Goal: Information Seeking & Learning: Learn about a topic

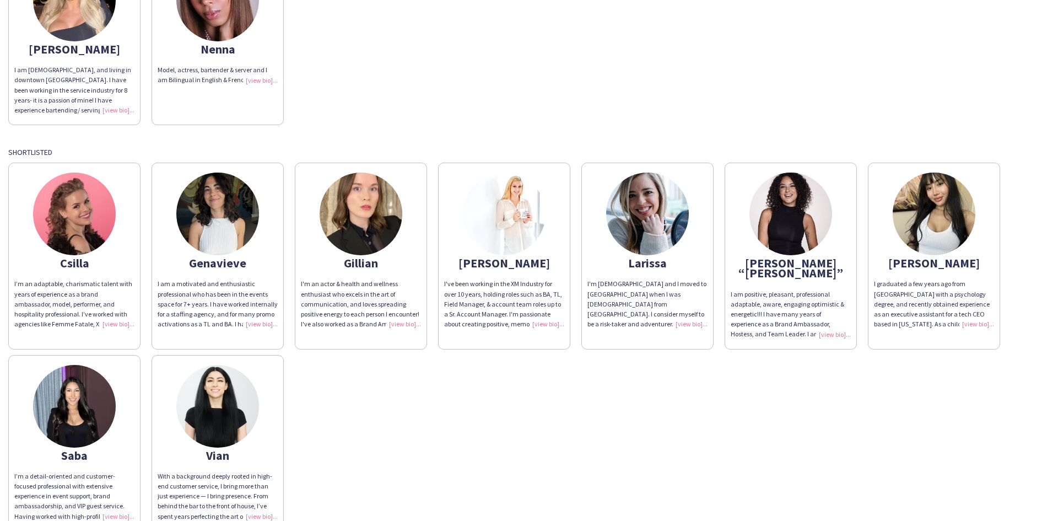
scroll to position [165, 0]
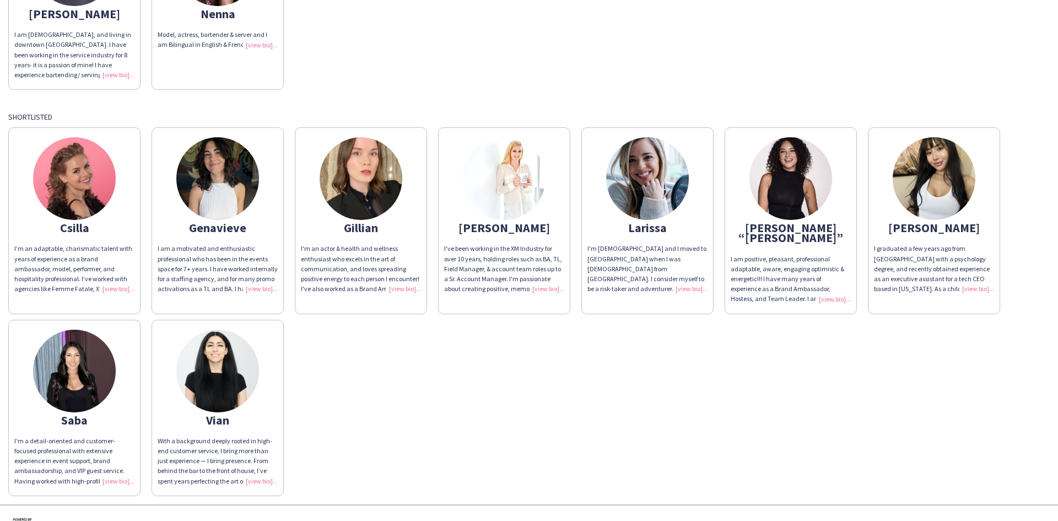
click at [797, 177] on img at bounding box center [791, 178] width 83 height 83
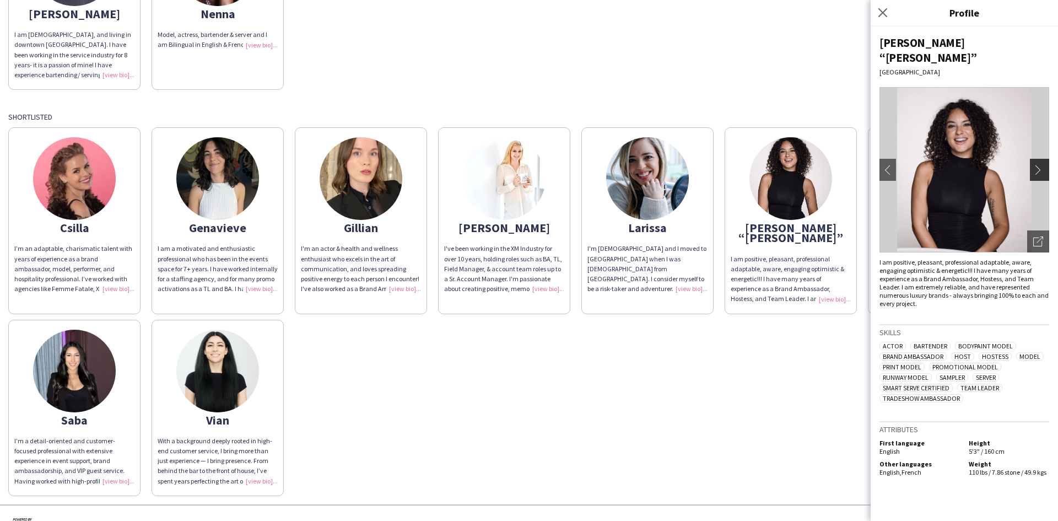
click at [1039, 165] on app-icon "chevron-right" at bounding box center [1041, 170] width 15 height 10
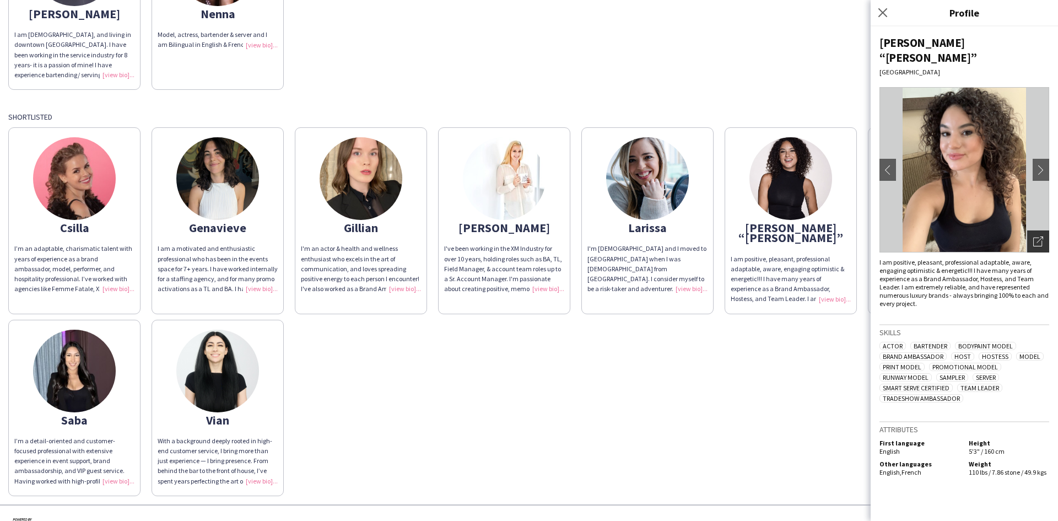
click at [1038, 237] on icon "Open photos pop-in" at bounding box center [1039, 242] width 10 height 10
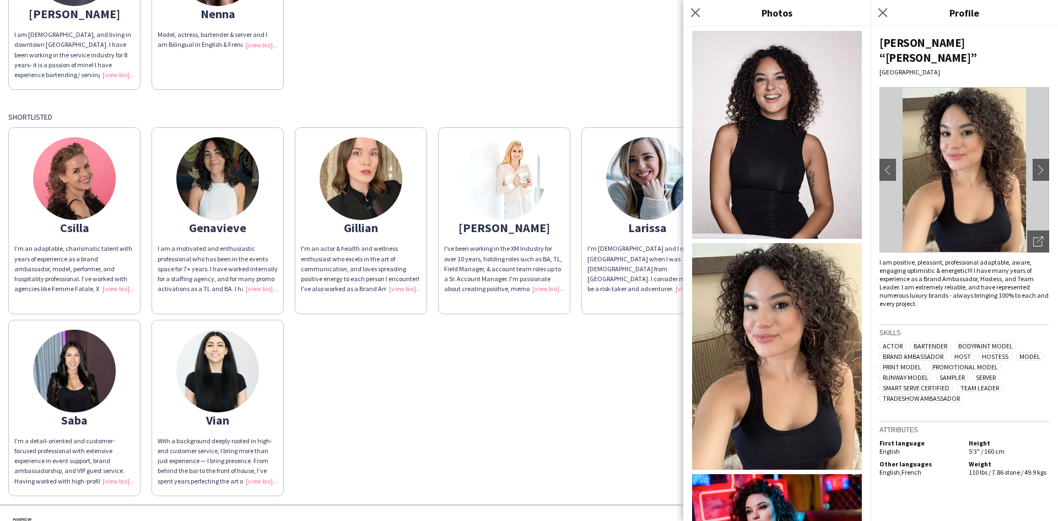
click at [764, 290] on img at bounding box center [777, 356] width 170 height 227
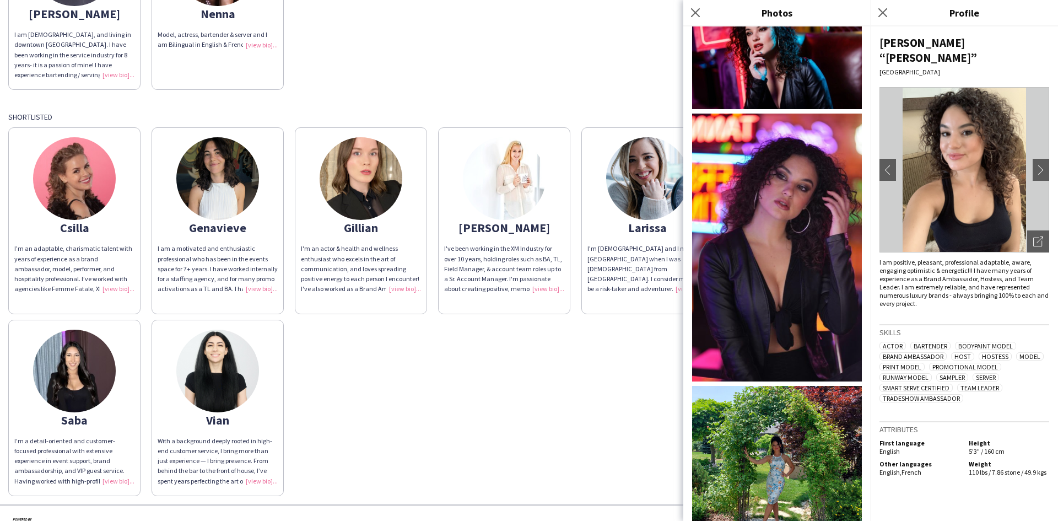
scroll to position [496, 0]
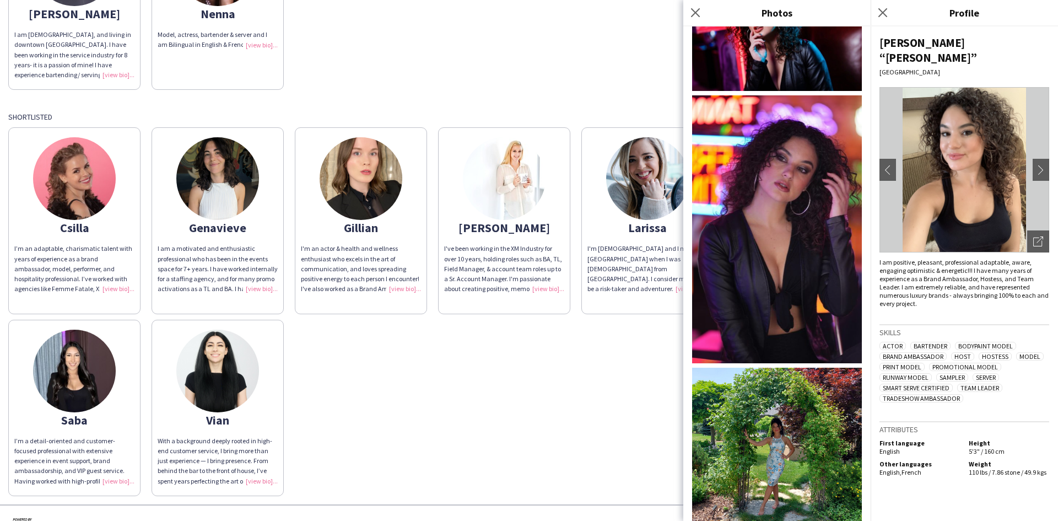
click at [770, 232] on img at bounding box center [777, 229] width 170 height 268
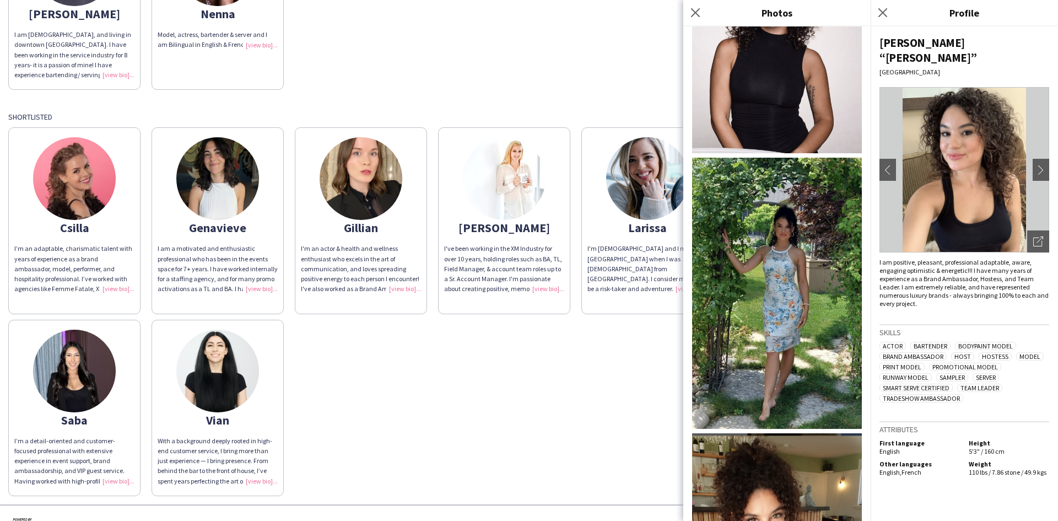
scroll to position [1374, 0]
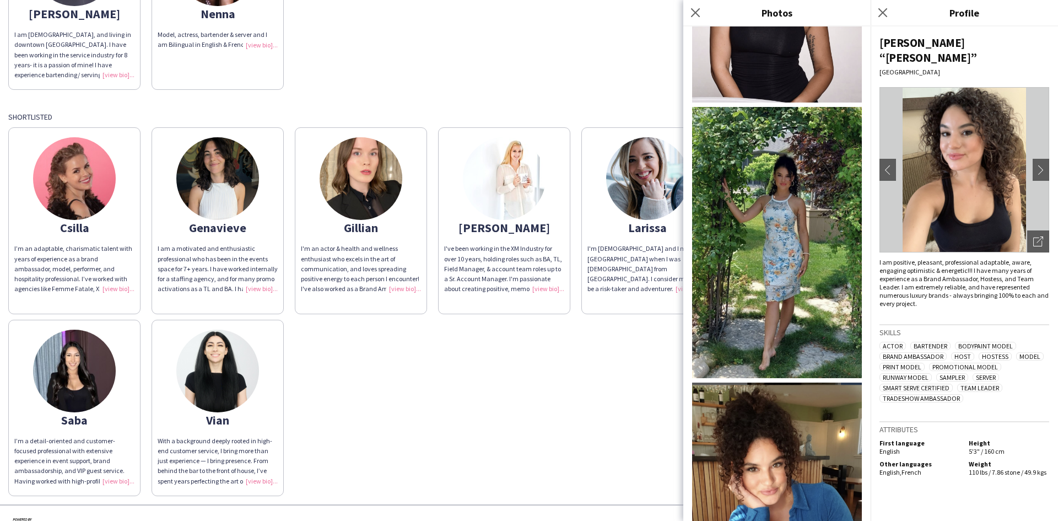
click at [800, 445] on img at bounding box center [777, 499] width 170 height 232
click at [596, 90] on div "[DEMOGRAPHIC_DATA] Brand Ambassador Confirmed [PERSON_NAME] am [DEMOGRAPHIC_DAT…" at bounding box center [529, 188] width 1042 height 615
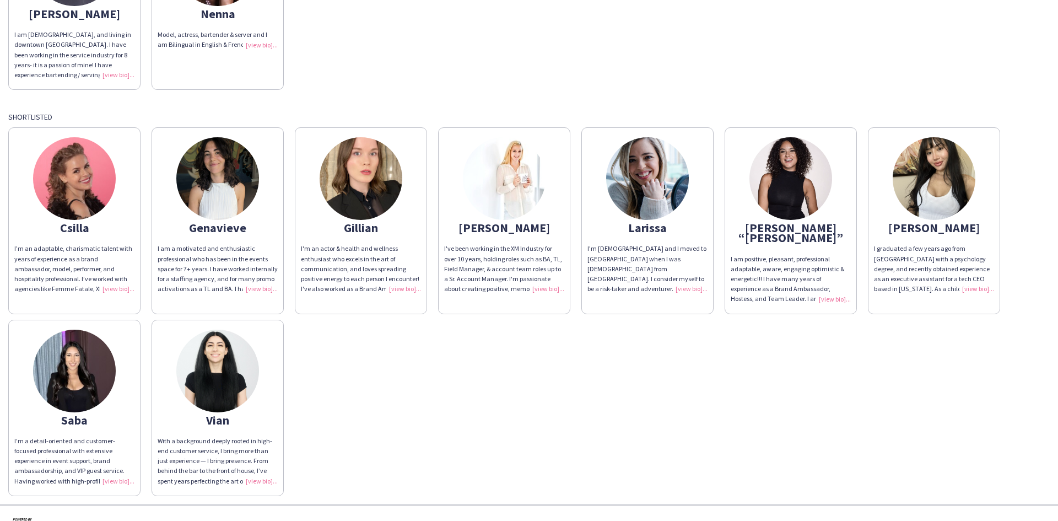
click at [929, 174] on img at bounding box center [934, 178] width 83 height 83
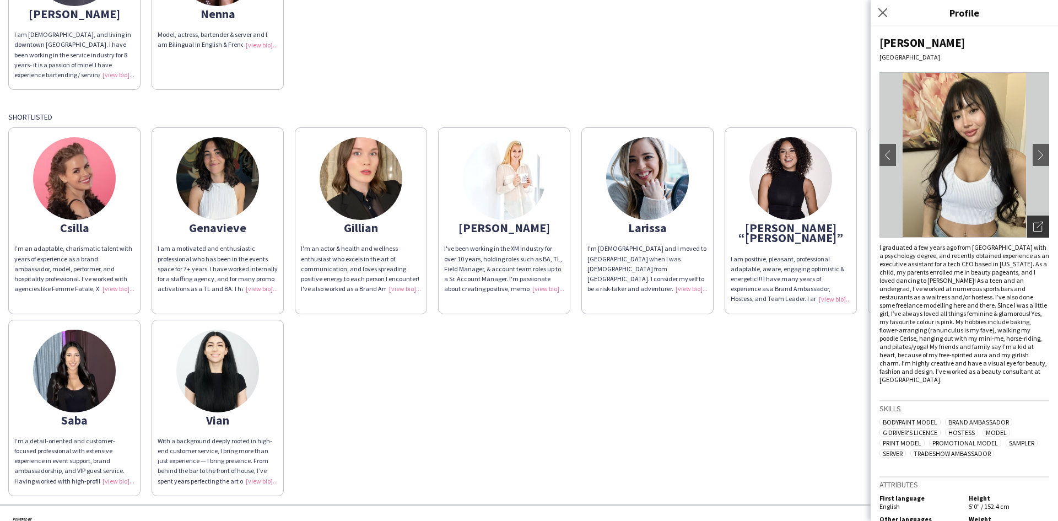
click at [1034, 222] on icon "Open photos pop-in" at bounding box center [1039, 227] width 10 height 10
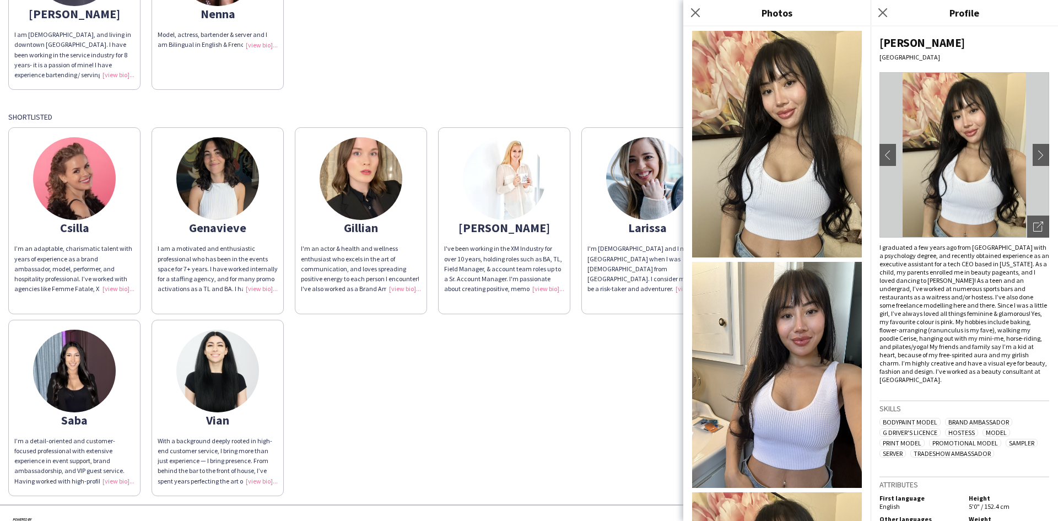
click at [803, 136] on img at bounding box center [777, 144] width 170 height 227
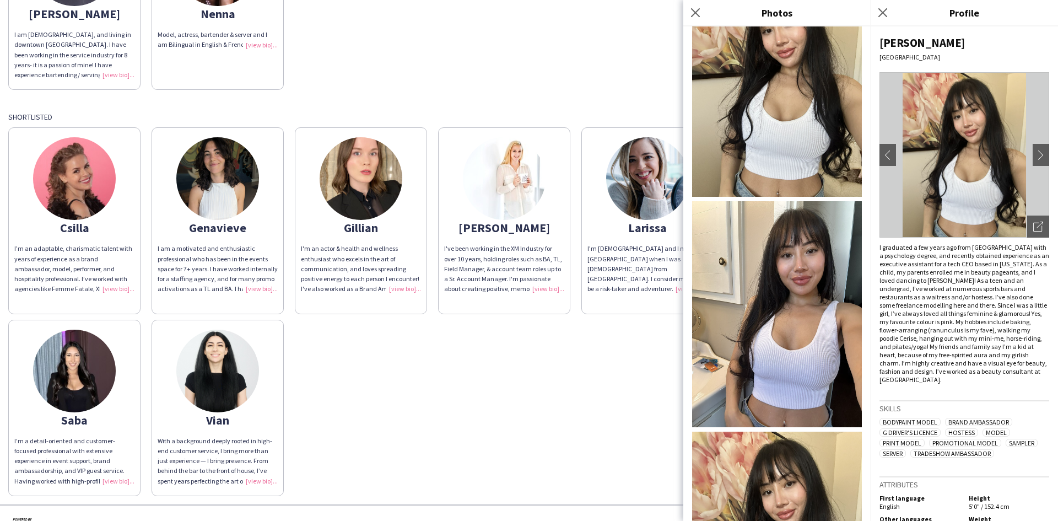
scroll to position [165, 0]
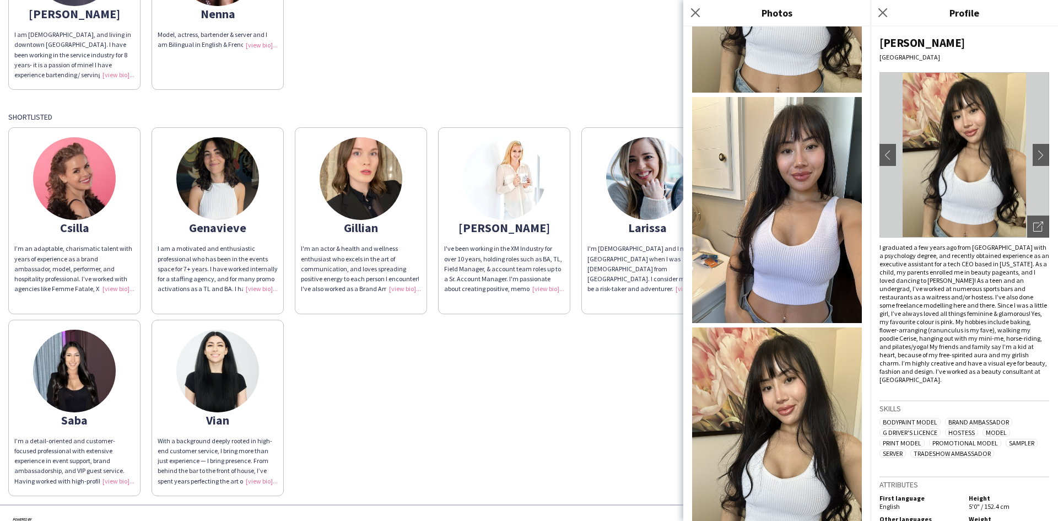
click at [788, 249] on img at bounding box center [777, 210] width 170 height 227
click at [885, 9] on icon "Close pop-in" at bounding box center [883, 12] width 10 height 10
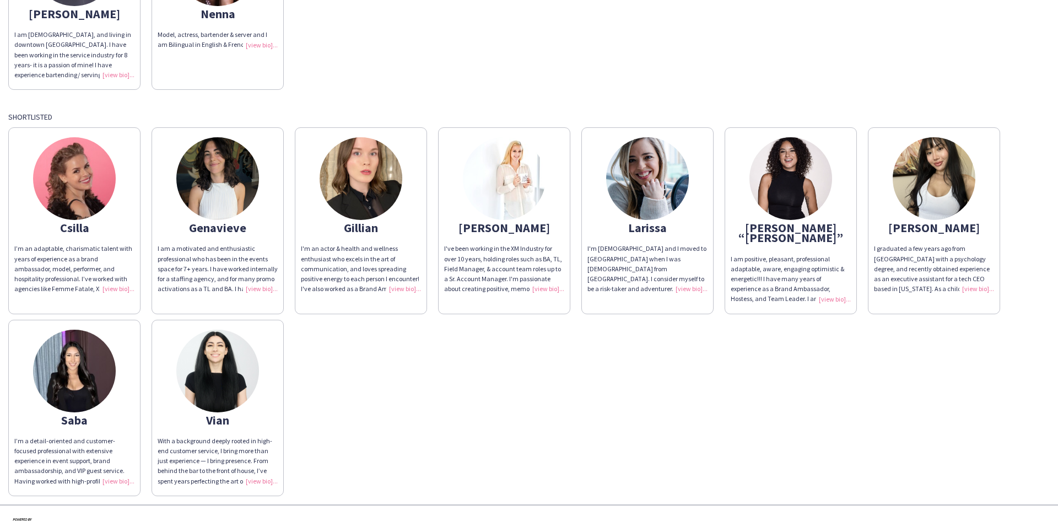
click at [240, 194] on img at bounding box center [217, 178] width 83 height 83
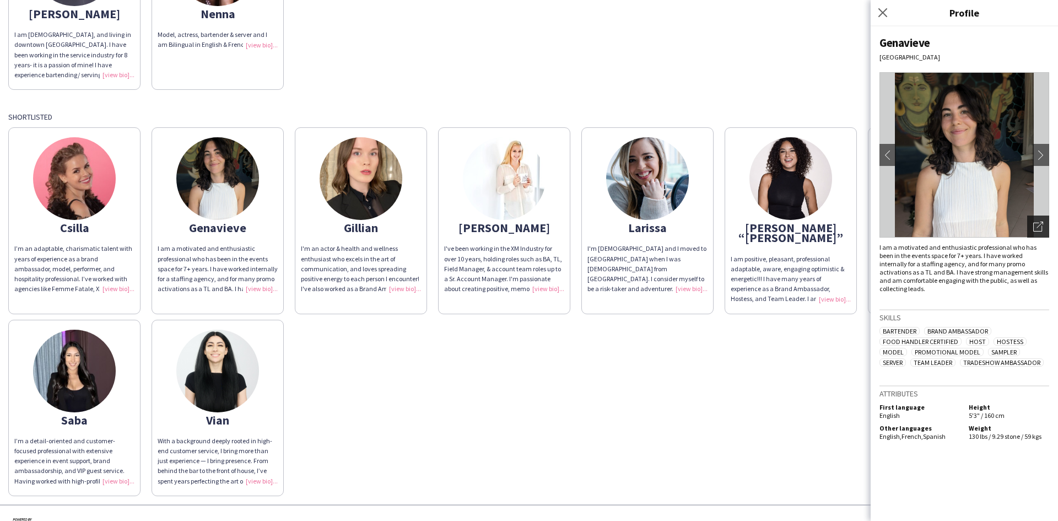
click at [1039, 227] on icon at bounding box center [1040, 225] width 7 height 7
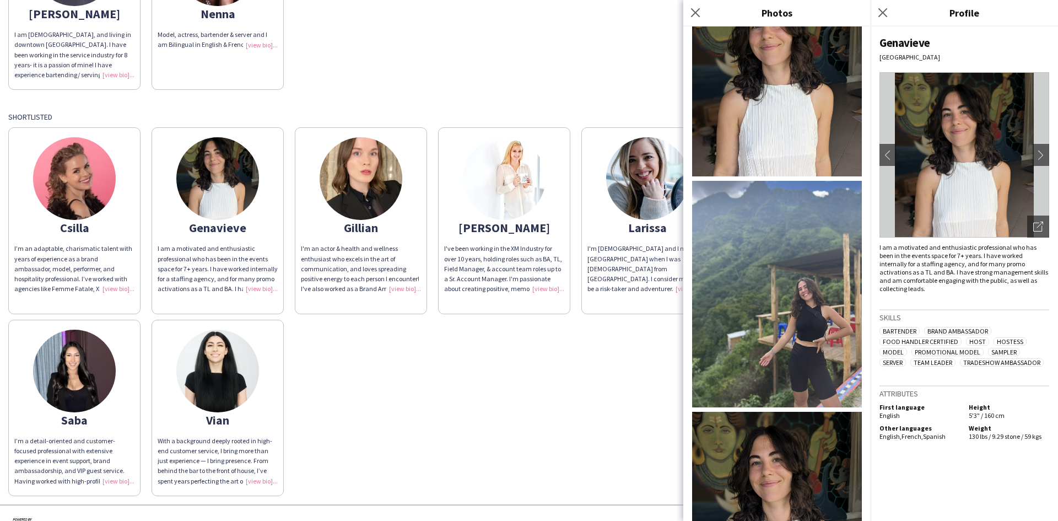
scroll to position [117, 0]
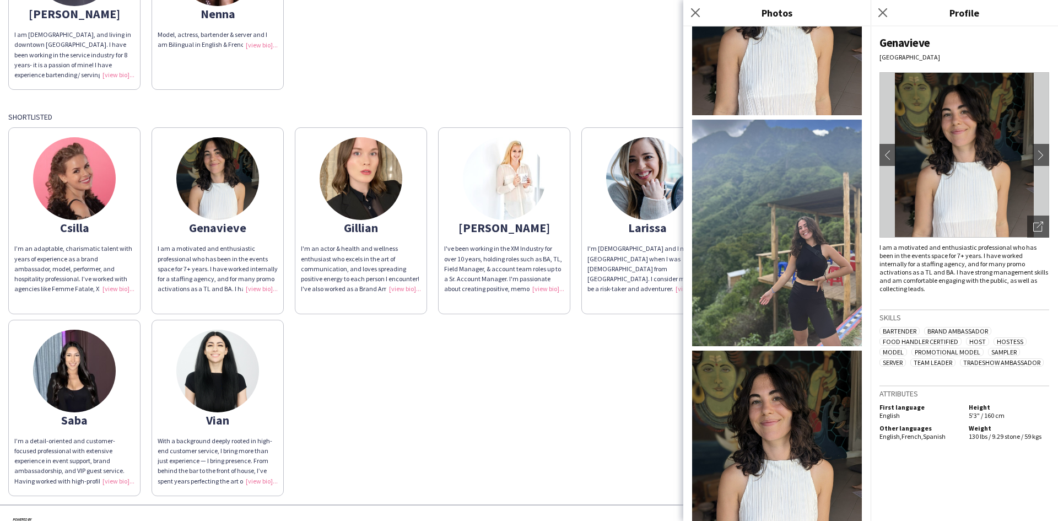
click at [789, 270] on img at bounding box center [777, 233] width 170 height 227
click at [389, 373] on div "Csilla I’m an adaptable, charismatic talent with years of experience as a brand…" at bounding box center [529, 309] width 1042 height 374
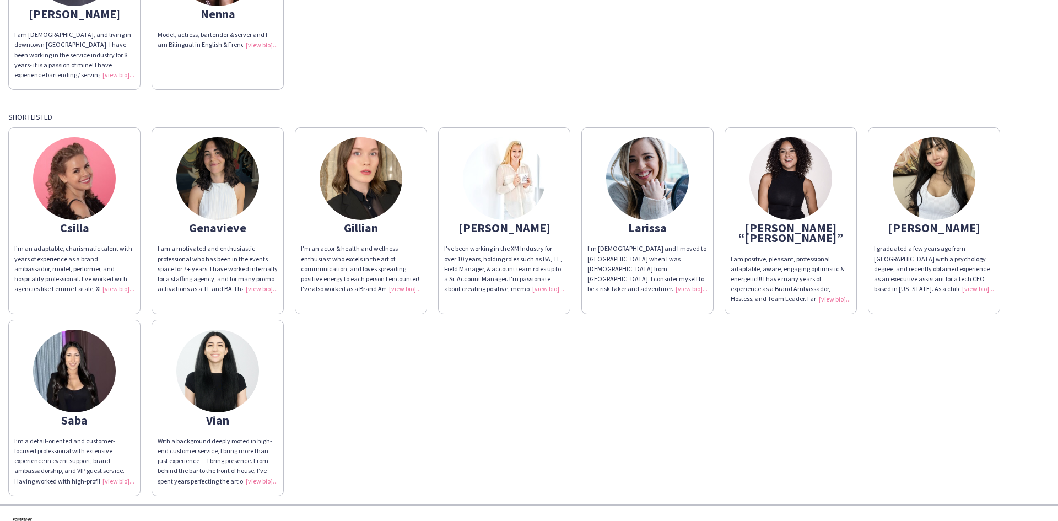
scroll to position [55, 0]
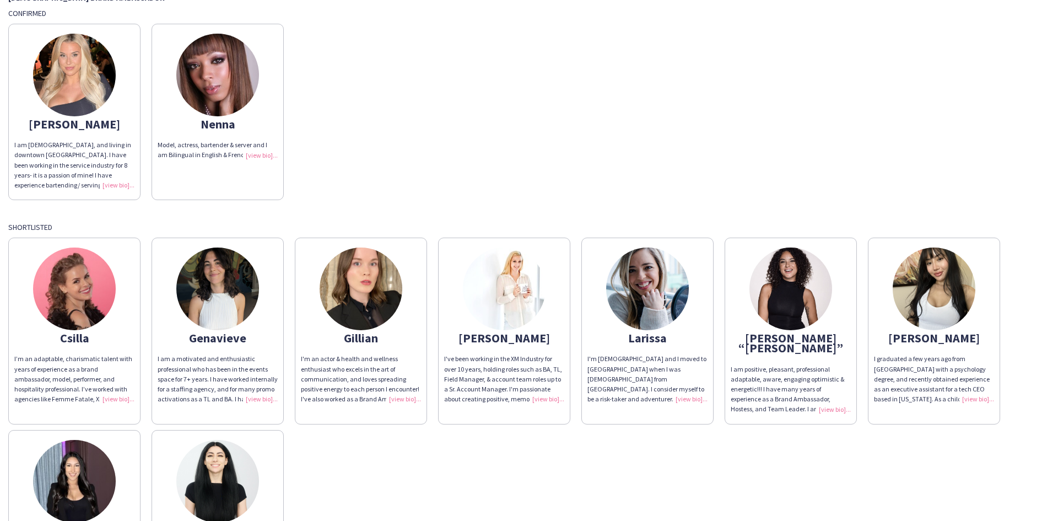
click at [212, 83] on img at bounding box center [217, 75] width 83 height 83
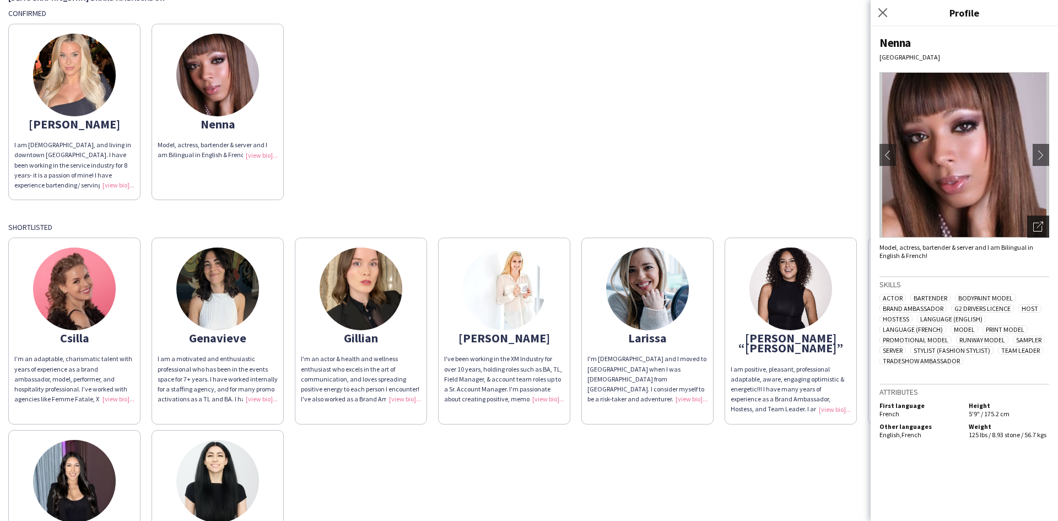
click at [1034, 222] on icon "Open photos pop-in" at bounding box center [1039, 227] width 10 height 10
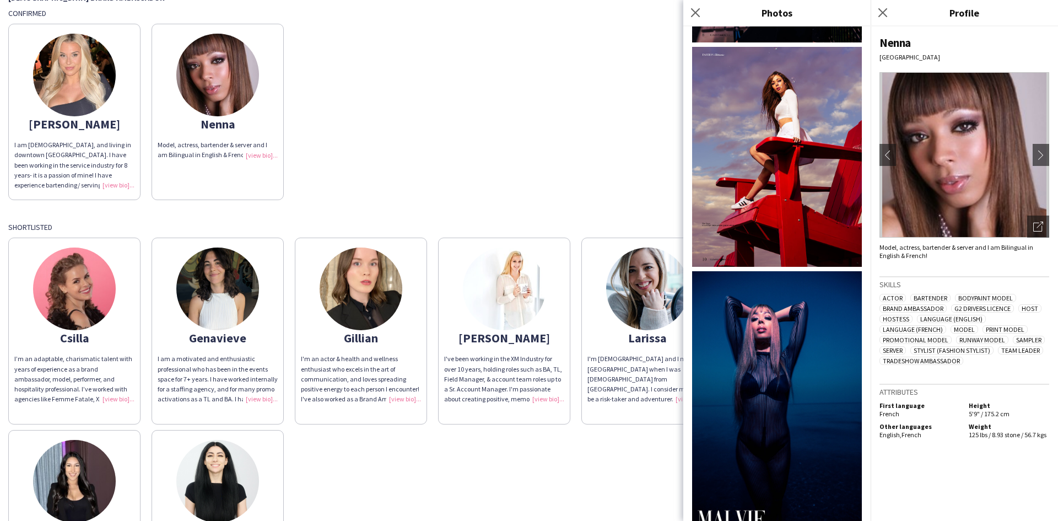
scroll to position [496, 0]
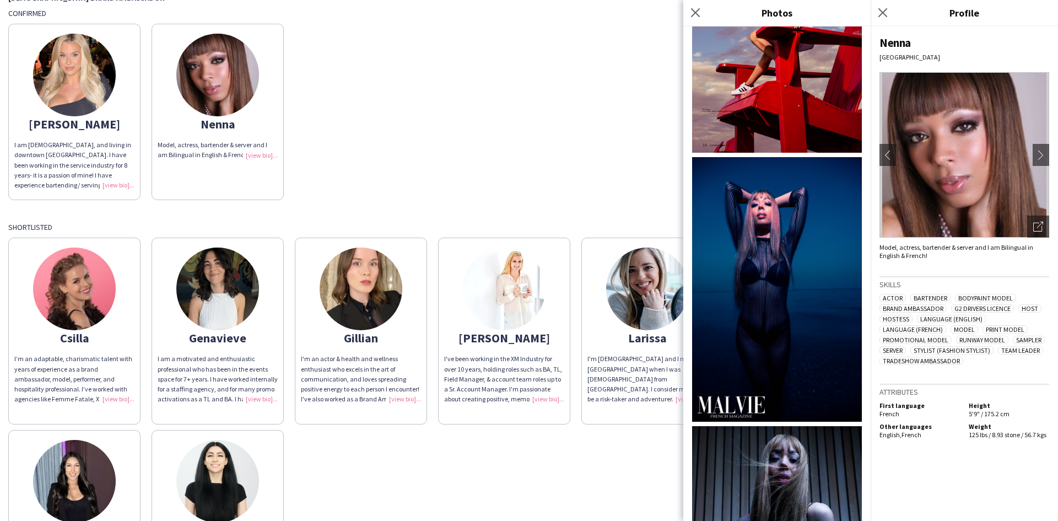
click at [762, 254] on img at bounding box center [777, 289] width 170 height 265
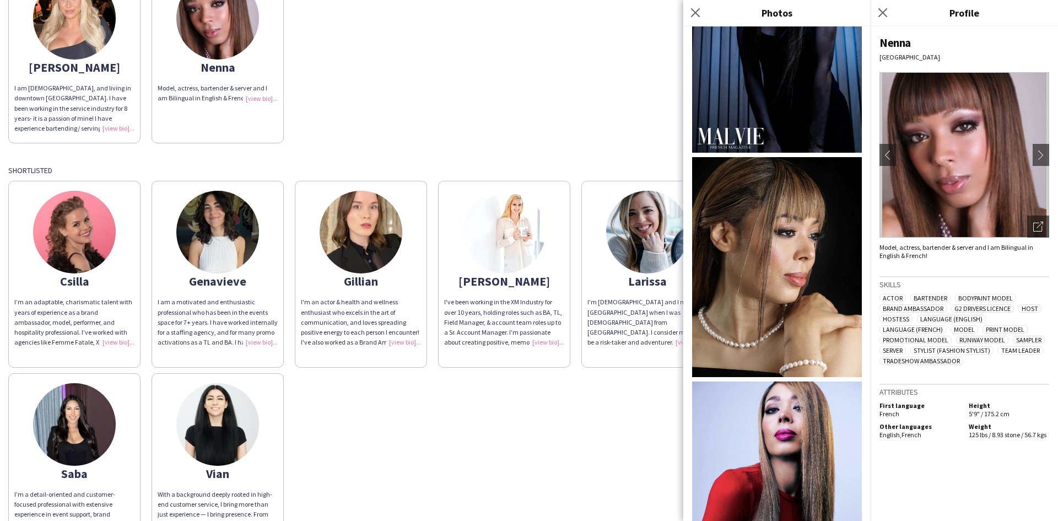
scroll to position [0, 0]
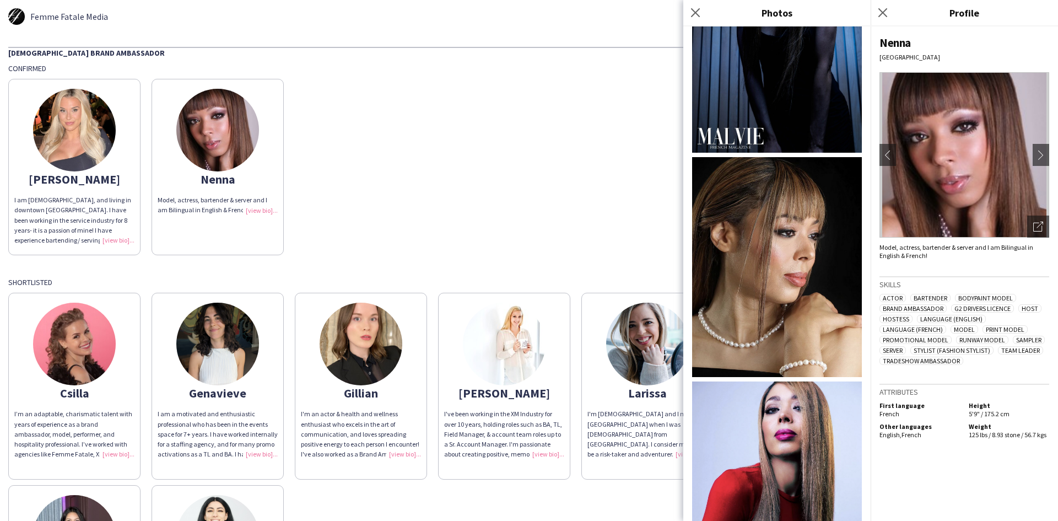
click at [72, 106] on img at bounding box center [74, 130] width 83 height 83
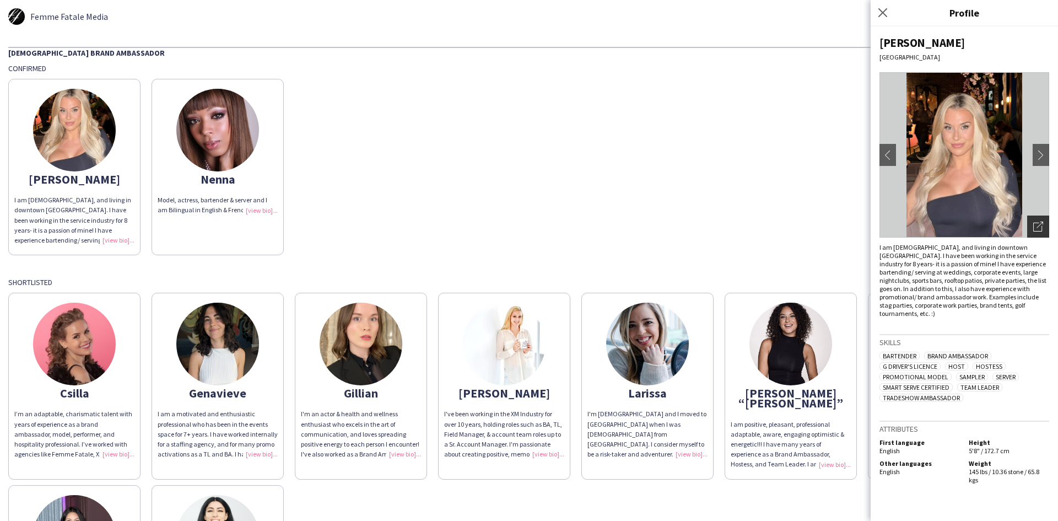
click at [1040, 227] on icon "Open photos pop-in" at bounding box center [1039, 227] width 10 height 10
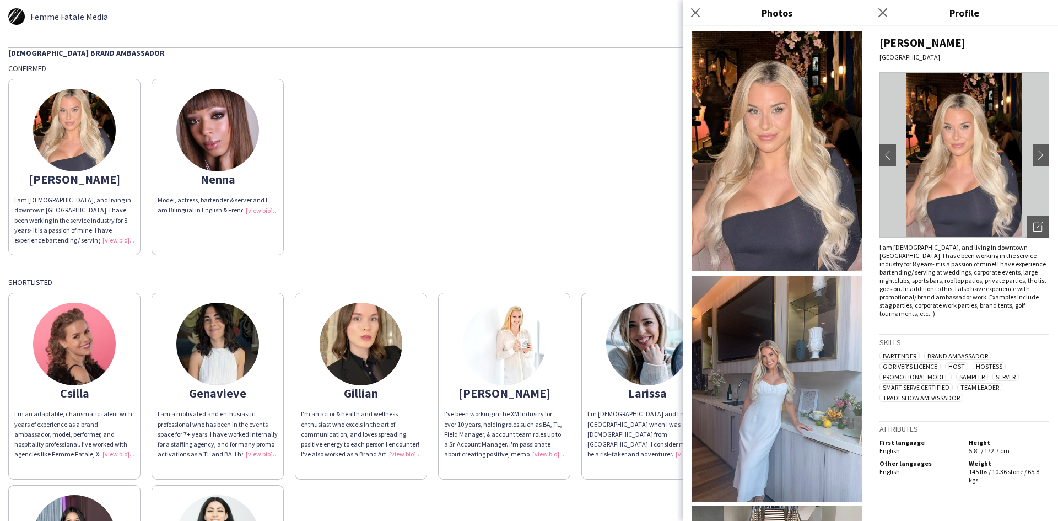
click at [813, 109] on img at bounding box center [777, 151] width 170 height 240
click at [781, 341] on img at bounding box center [777, 389] width 170 height 227
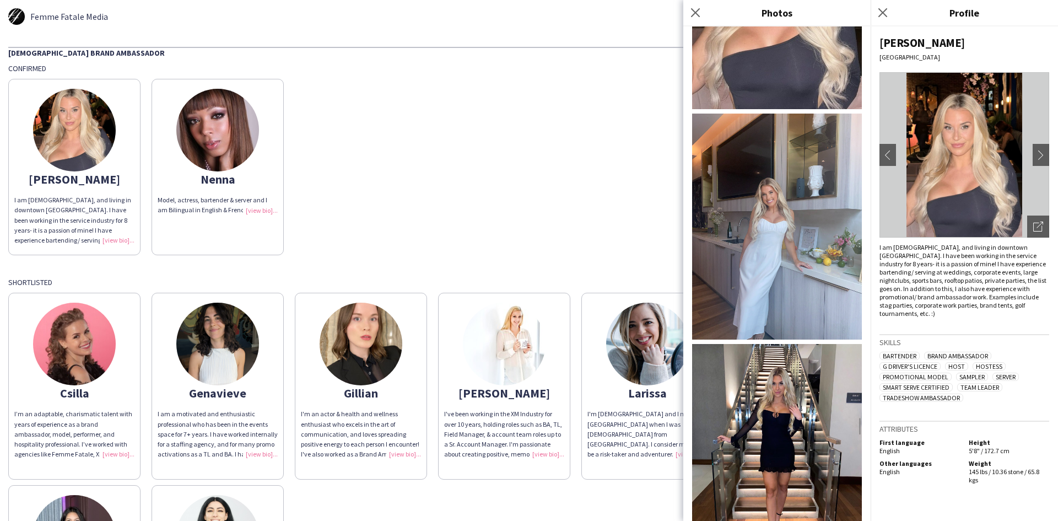
scroll to position [276, 0]
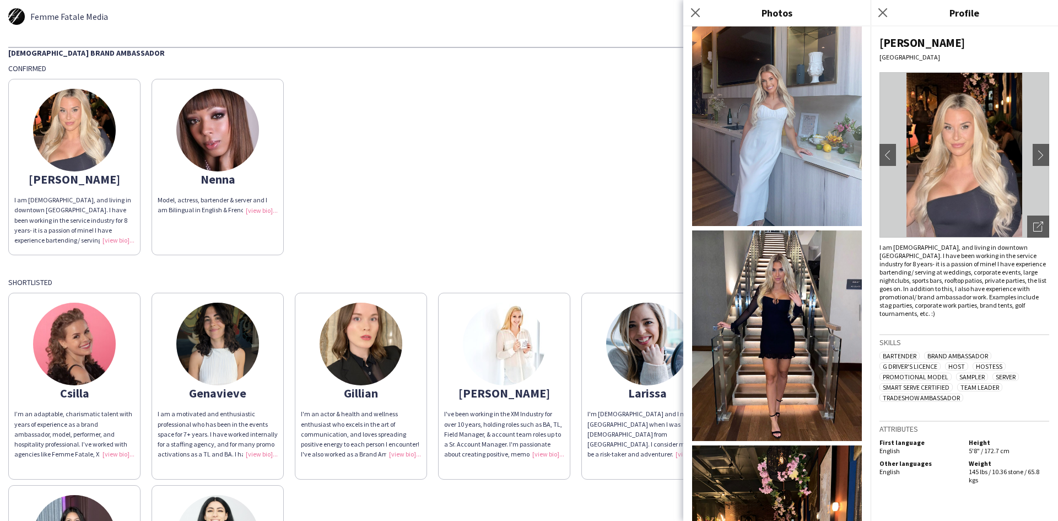
click at [777, 298] on img at bounding box center [777, 335] width 170 height 210
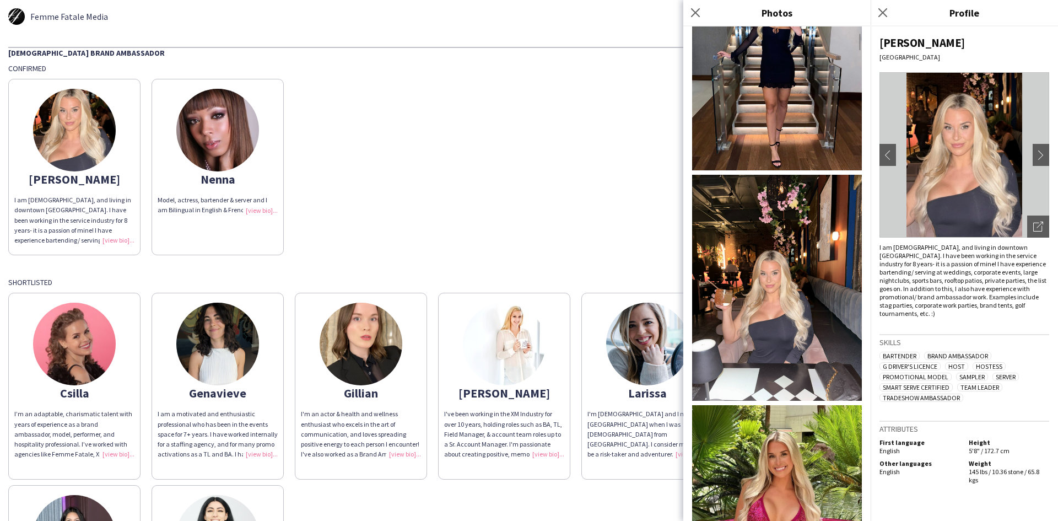
scroll to position [551, 0]
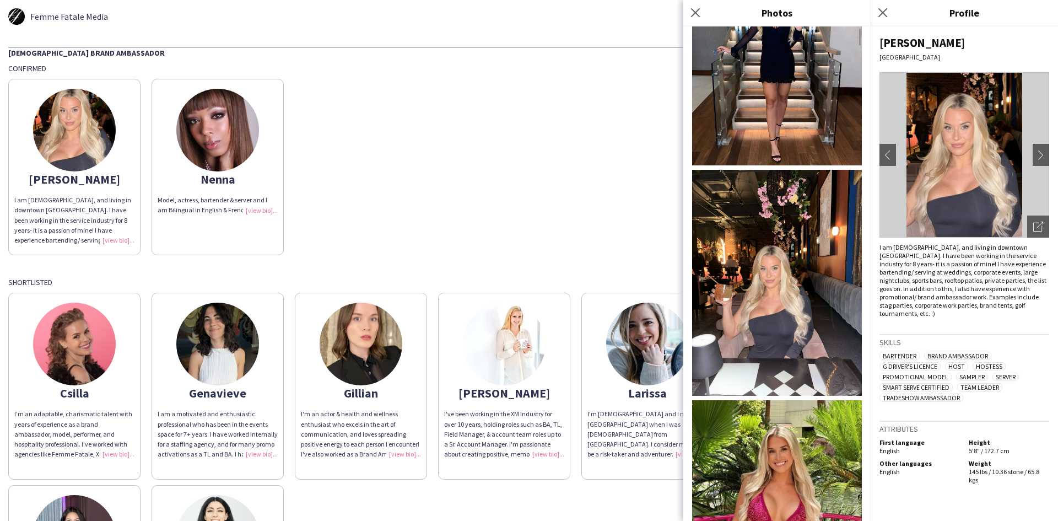
click at [764, 268] on img at bounding box center [777, 283] width 170 height 227
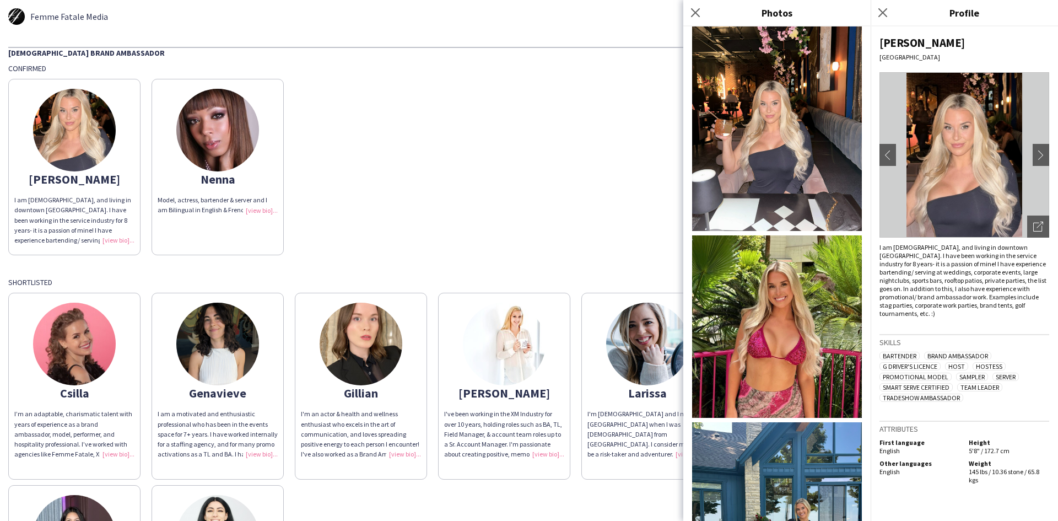
scroll to position [717, 0]
click at [757, 270] on img at bounding box center [777, 326] width 170 height 182
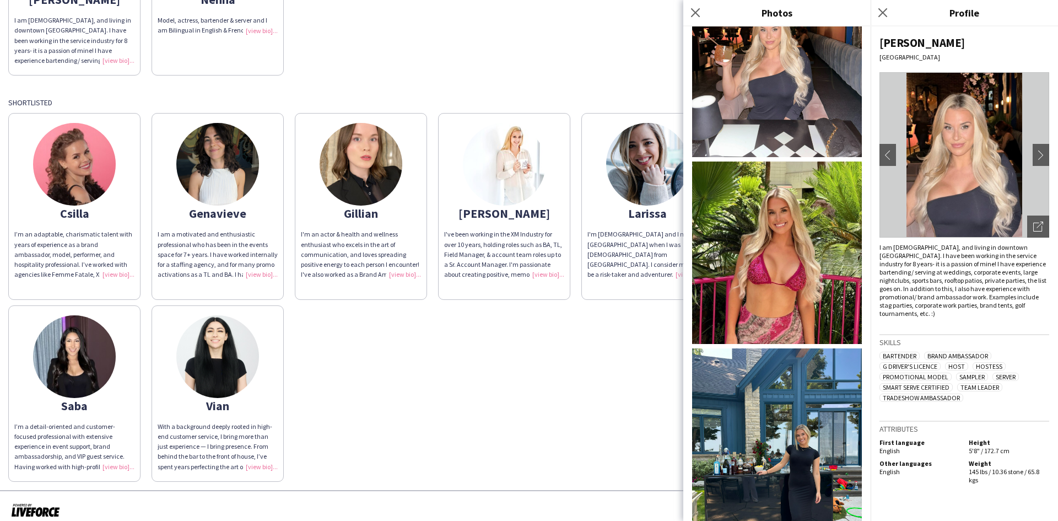
scroll to position [882, 0]
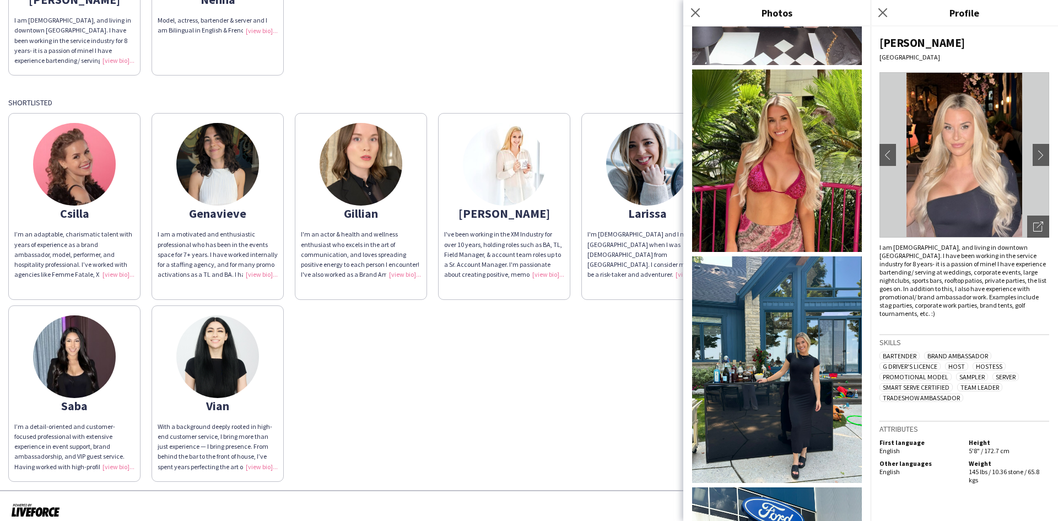
click at [805, 336] on img at bounding box center [777, 369] width 170 height 227
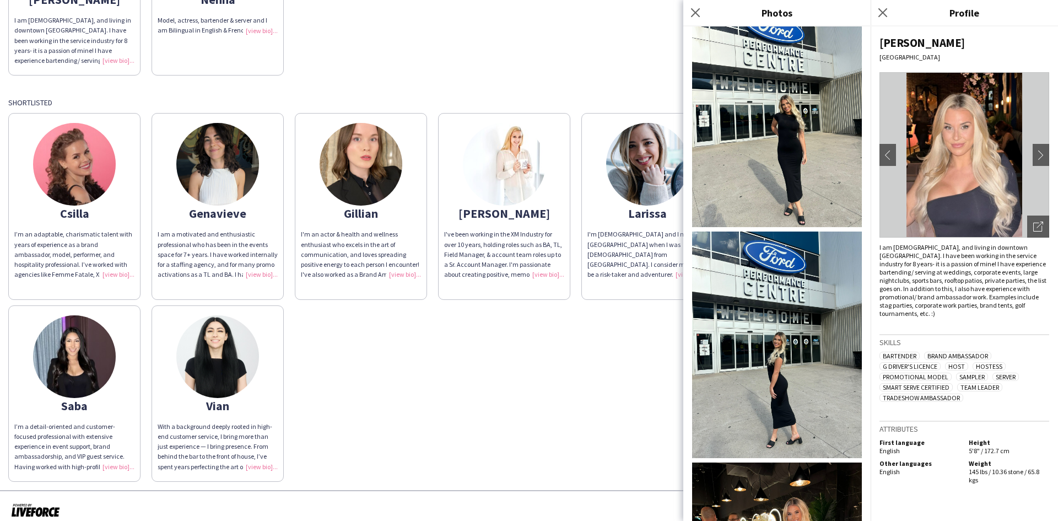
scroll to position [1378, 0]
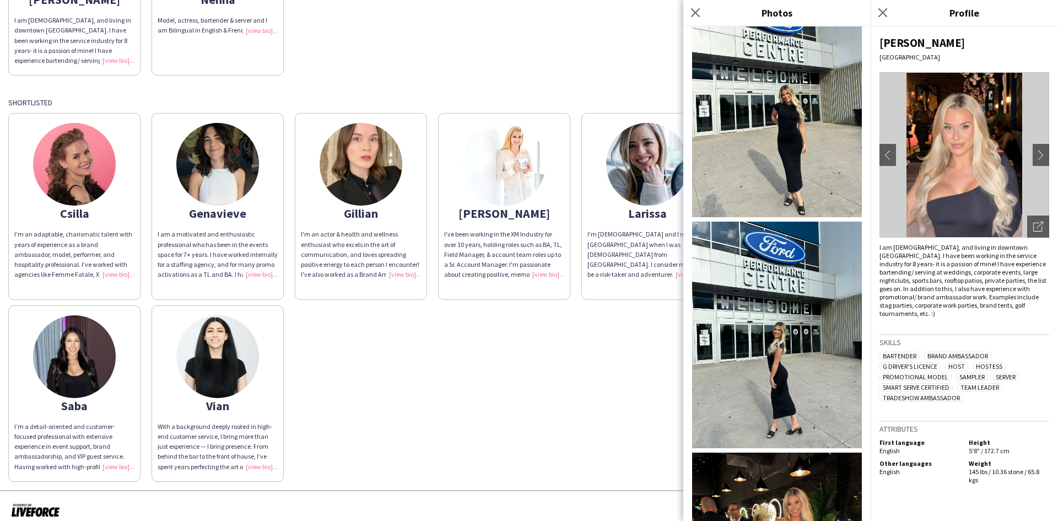
click at [777, 290] on img at bounding box center [777, 335] width 170 height 227
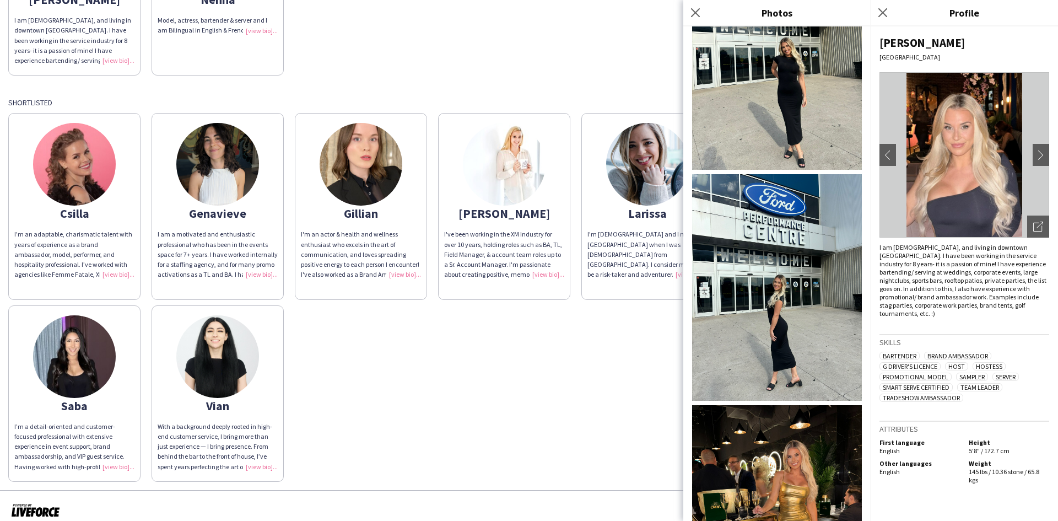
scroll to position [1489, 0]
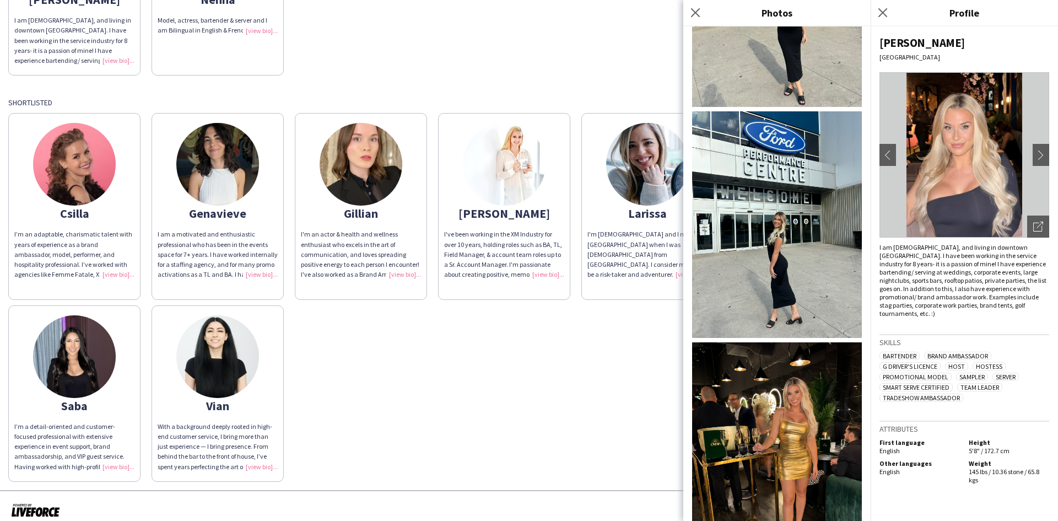
click at [805, 342] on img at bounding box center [777, 455] width 170 height 227
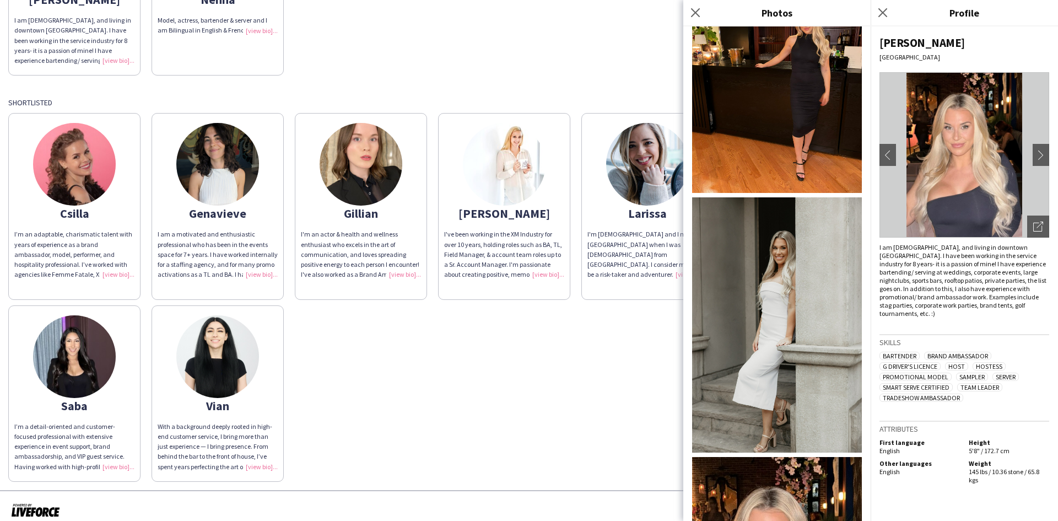
scroll to position [2139, 0]
